Goal: Task Accomplishment & Management: Use online tool/utility

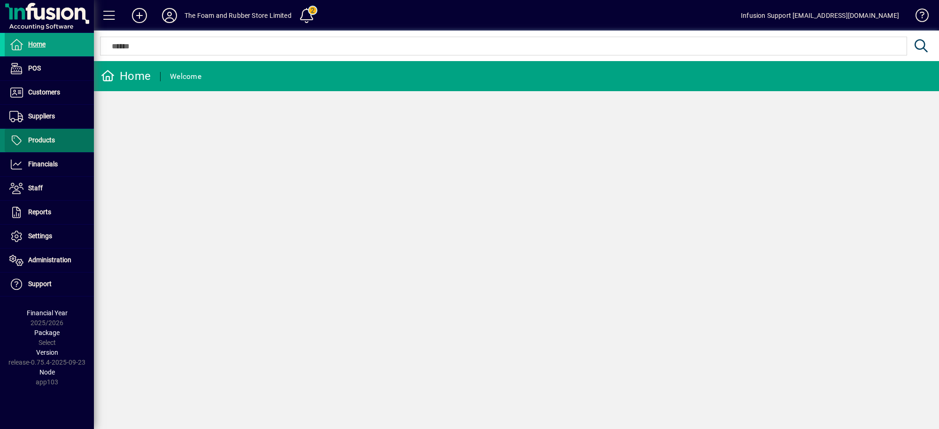
click at [46, 134] on span at bounding box center [49, 140] width 89 height 23
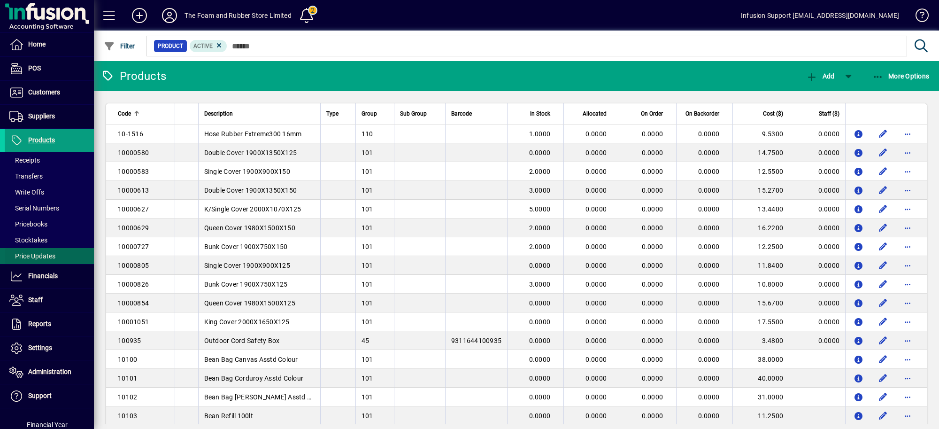
click at [34, 250] on span at bounding box center [49, 256] width 89 height 23
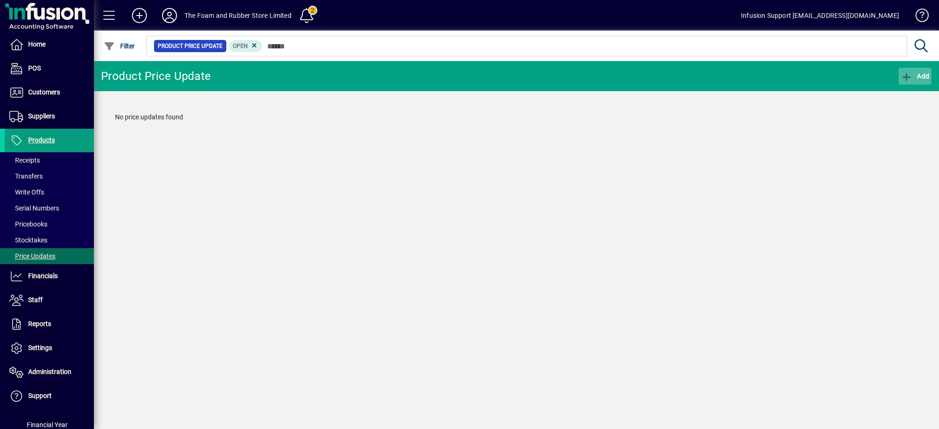
click at [904, 78] on icon "button" at bounding box center [907, 76] width 12 height 9
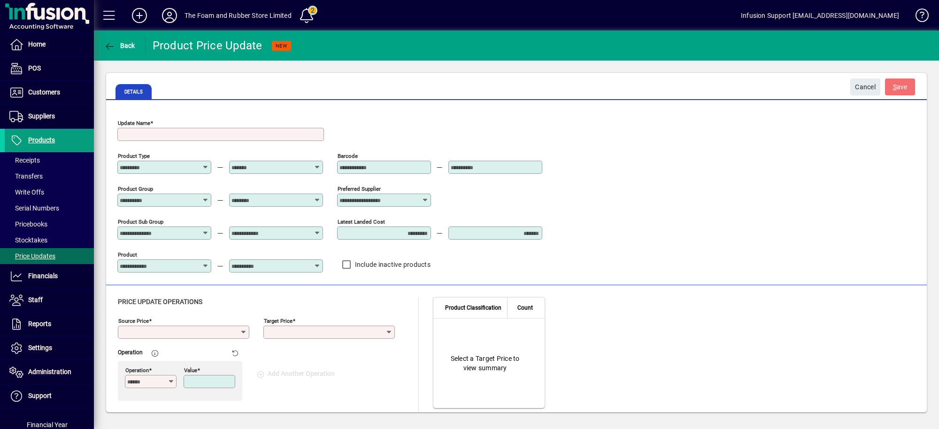
click at [393, 202] on input "Preferred Supplier" at bounding box center [380, 200] width 82 height 8
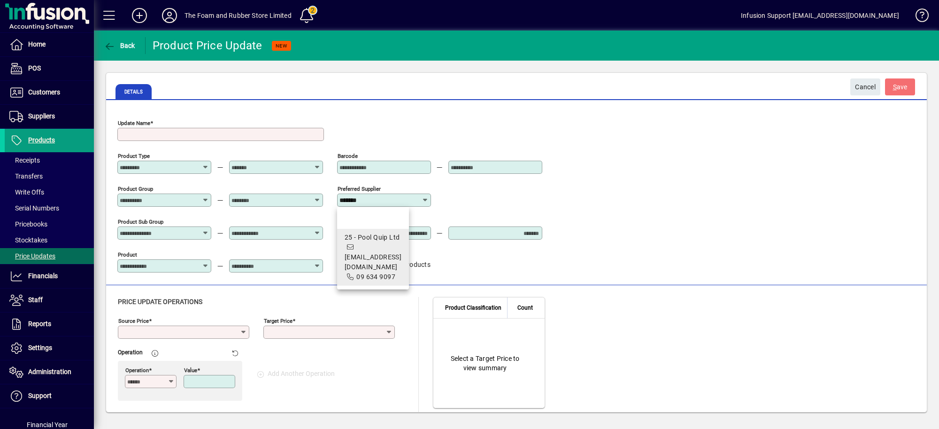
click at [393, 246] on span "25 - Pool Quip Ltd [EMAIL_ADDRESS][DOMAIN_NAME] 09 634 9097" at bounding box center [373, 256] width 57 height 49
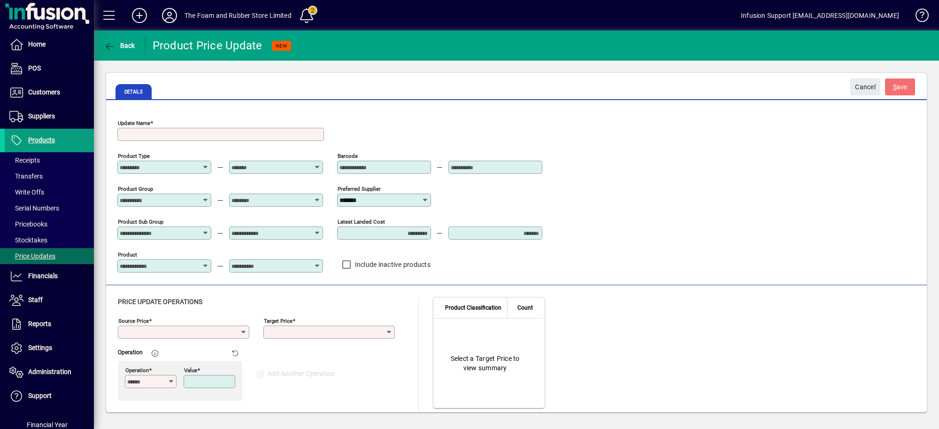
type input "**********"
click at [245, 132] on input "Update Name" at bounding box center [222, 135] width 204 height 8
type input "********"
click at [211, 328] on div "Source Price" at bounding box center [183, 331] width 131 height 13
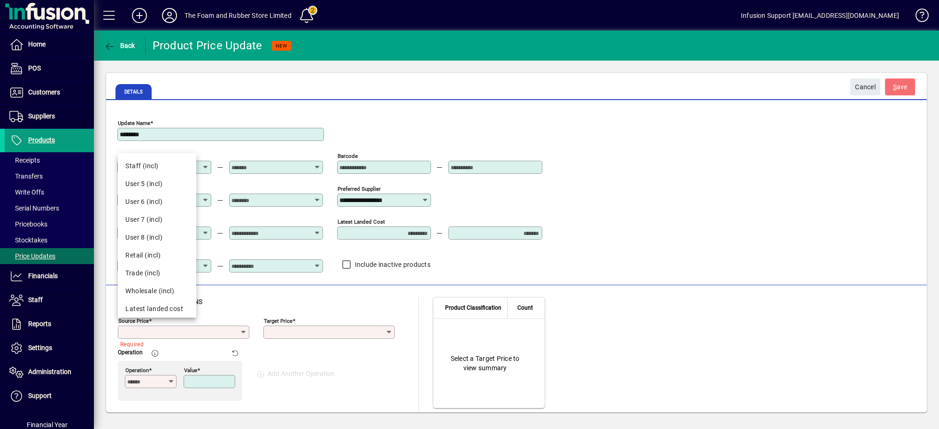
click at [354, 311] on app-page-section-heading "Price Update Operations" at bounding box center [263, 305] width 291 height 17
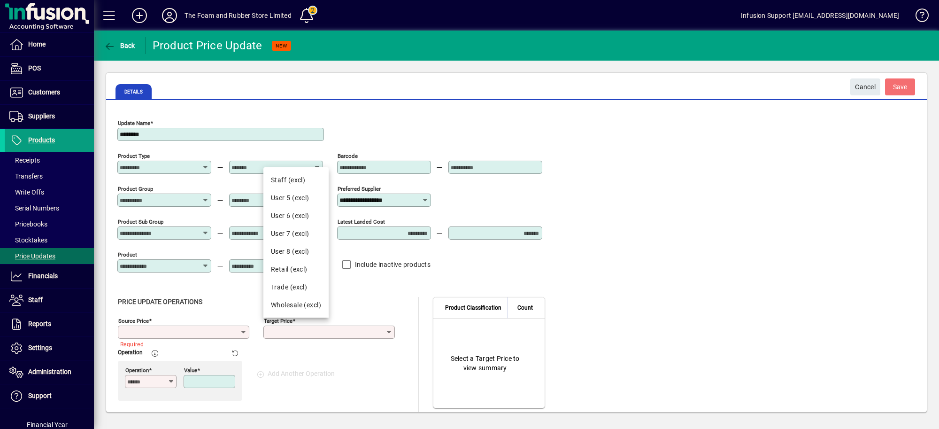
click at [301, 335] on input "Target Price" at bounding box center [326, 332] width 120 height 8
click at [290, 270] on div "Retail (excl)" at bounding box center [296, 269] width 50 height 10
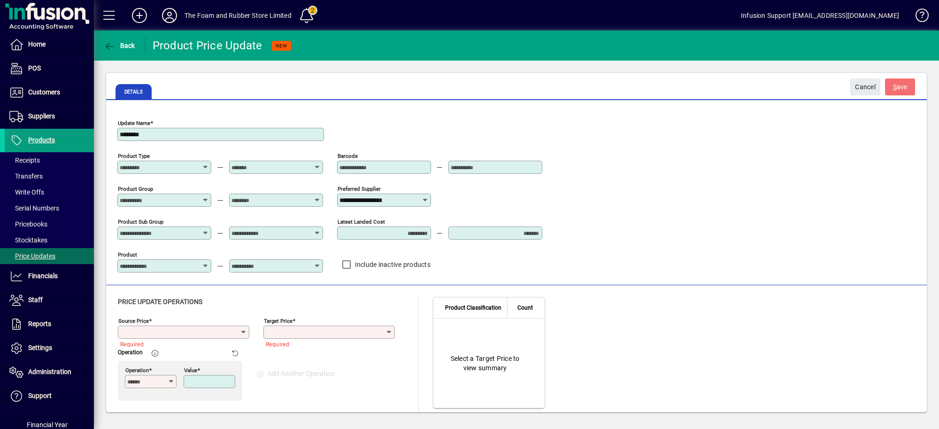
type input "**********"
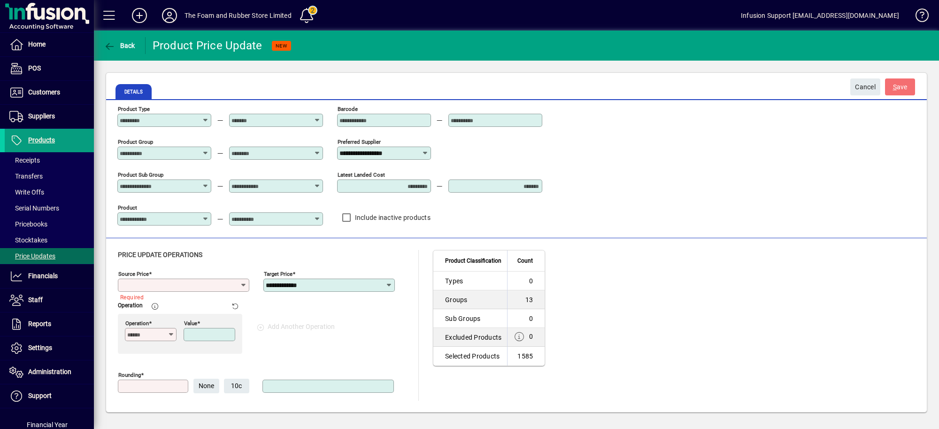
scroll to position [50, 0]
click at [855, 86] on span "Cancel" at bounding box center [865, 86] width 21 height 15
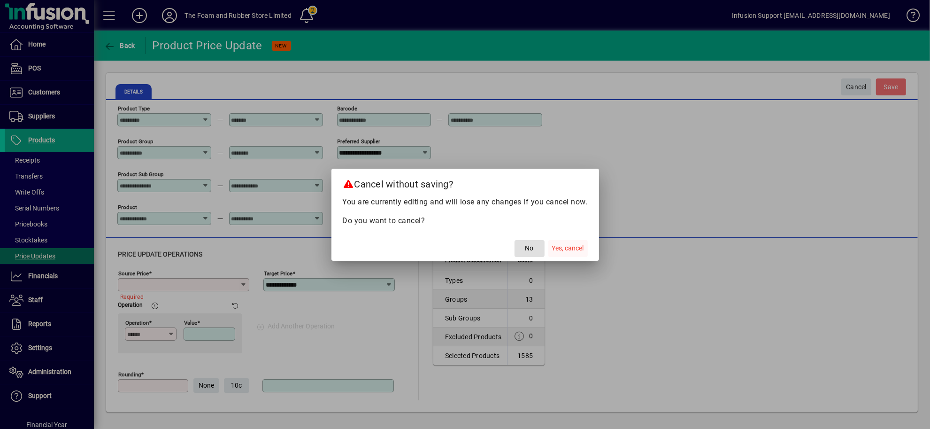
click at [572, 249] on span "Yes, cancel" at bounding box center [568, 248] width 32 height 10
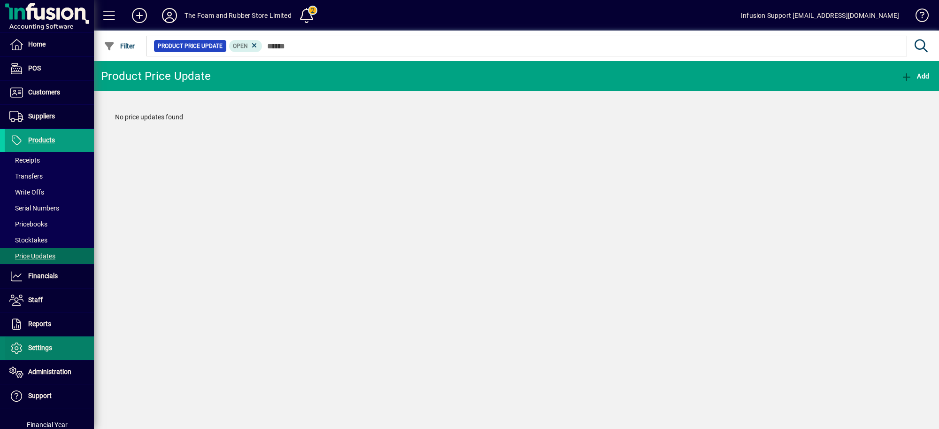
click at [54, 354] on span at bounding box center [49, 348] width 89 height 23
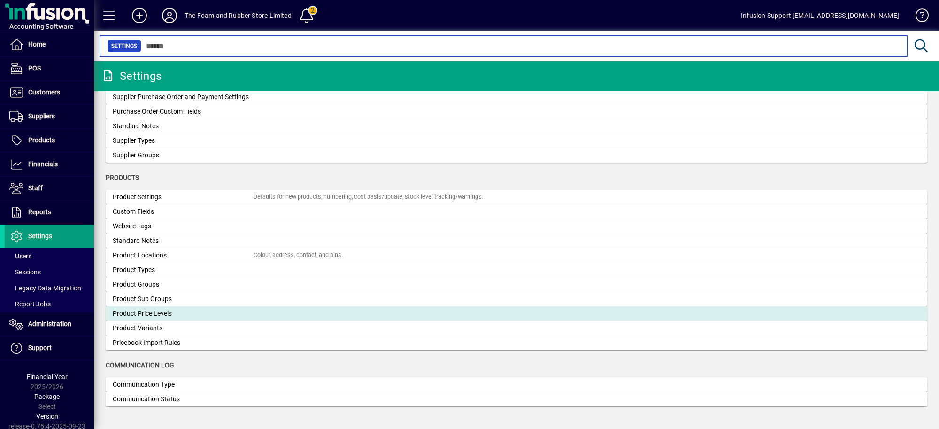
scroll to position [852, 0]
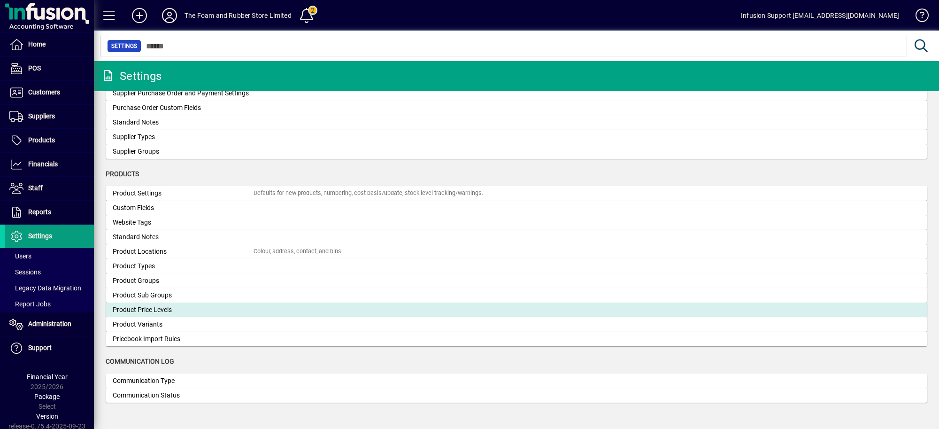
click at [192, 308] on div "Product Price Levels" at bounding box center [183, 310] width 141 height 10
